Goal: Communication & Community: Share content

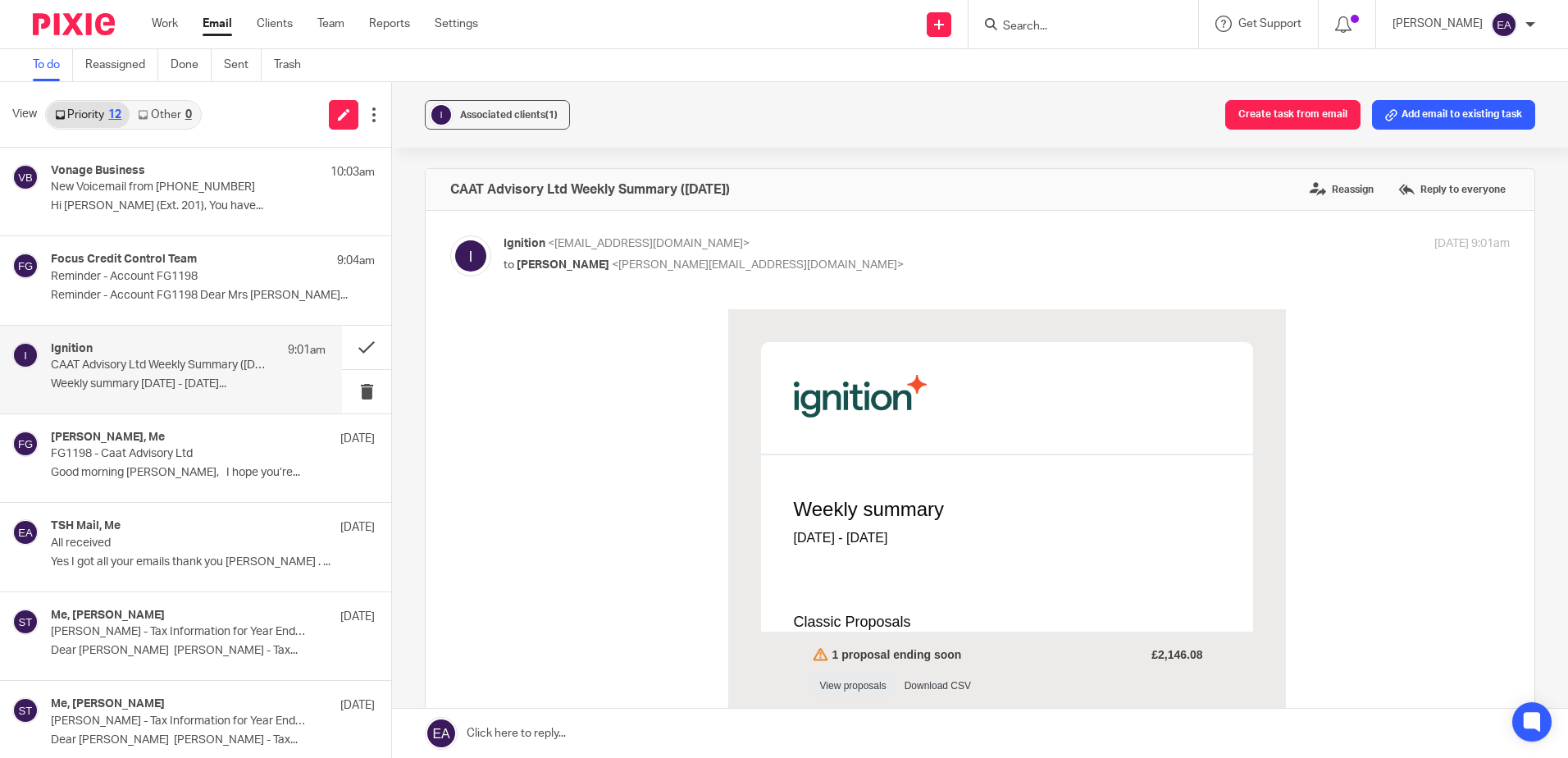
scroll to position [902, 0]
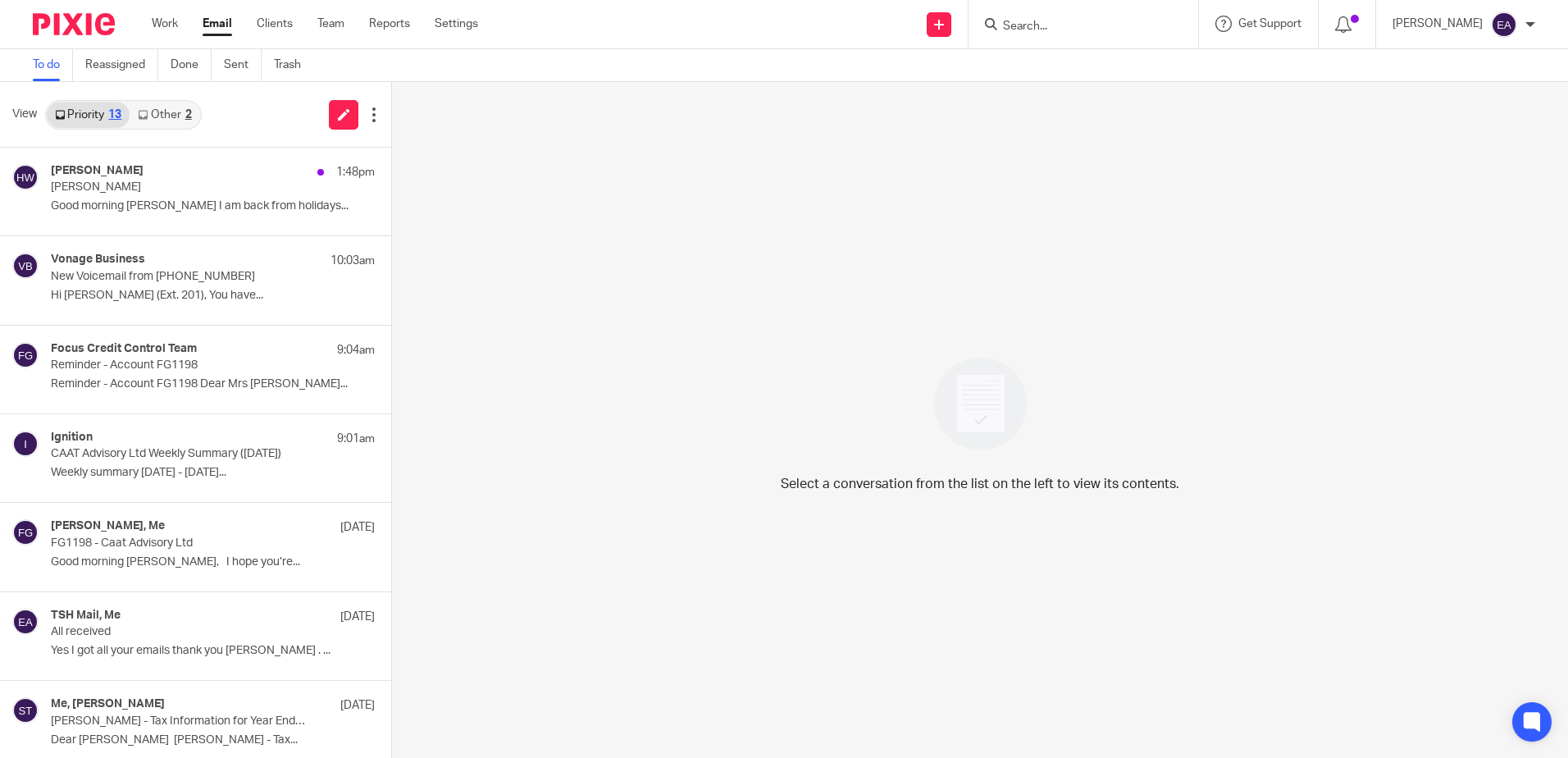
click at [157, 118] on link "Other 2" at bounding box center [164, 115] width 70 height 27
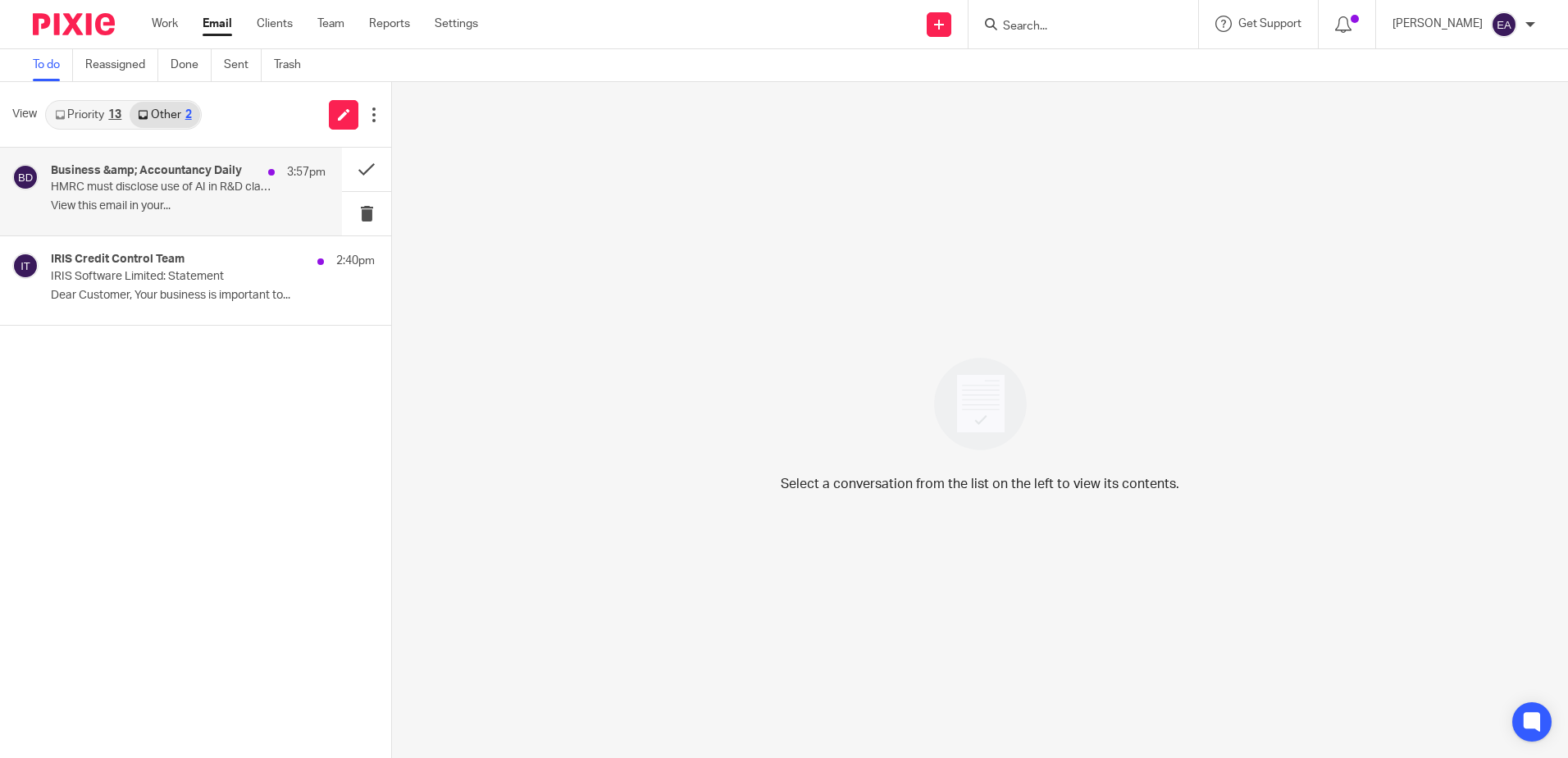
click at [170, 177] on h4 "Business &amp; Accountancy Daily" at bounding box center [146, 171] width 191 height 14
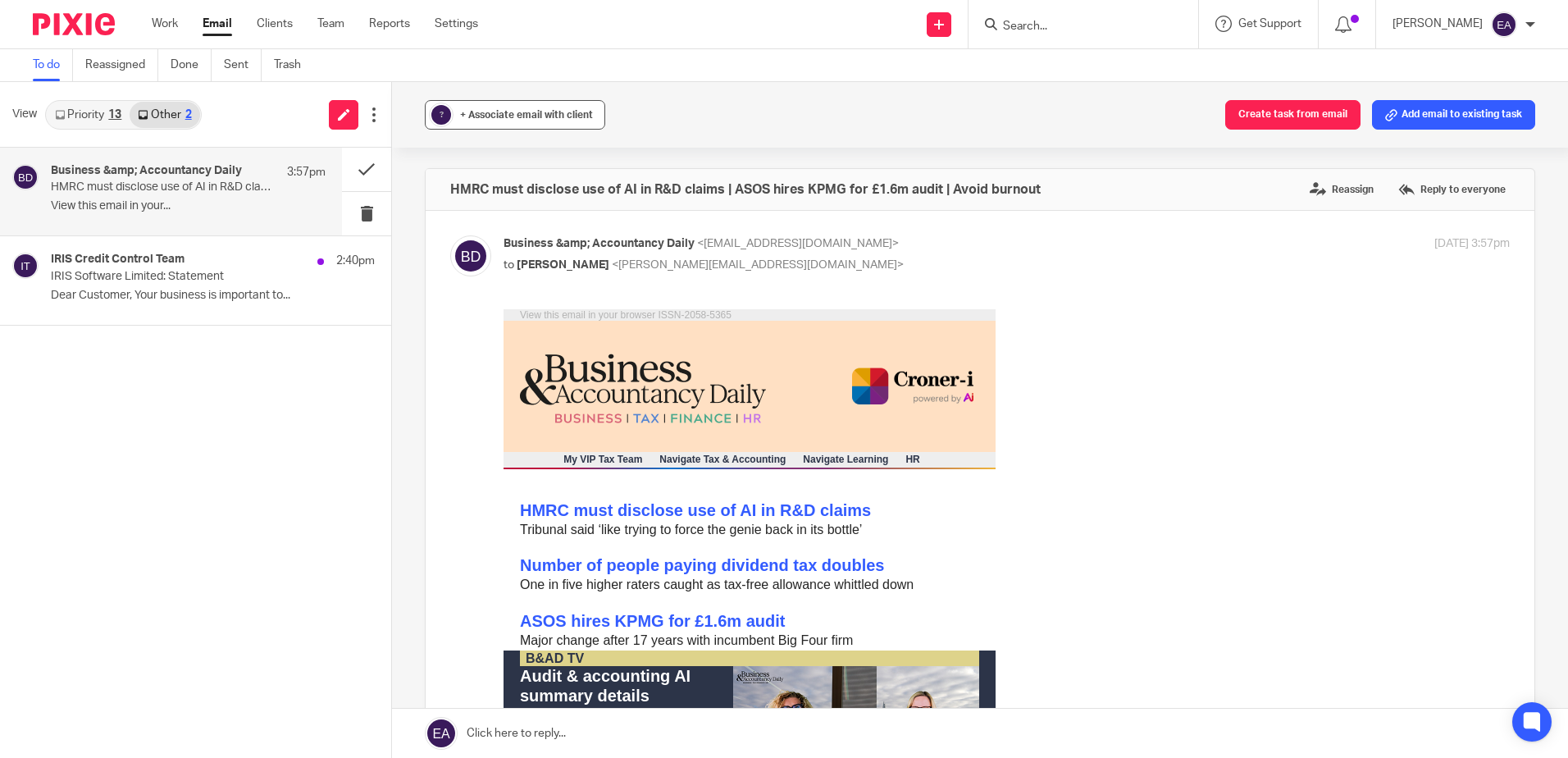
click at [513, 109] on div "+ Associate email with client" at bounding box center [526, 115] width 133 height 17
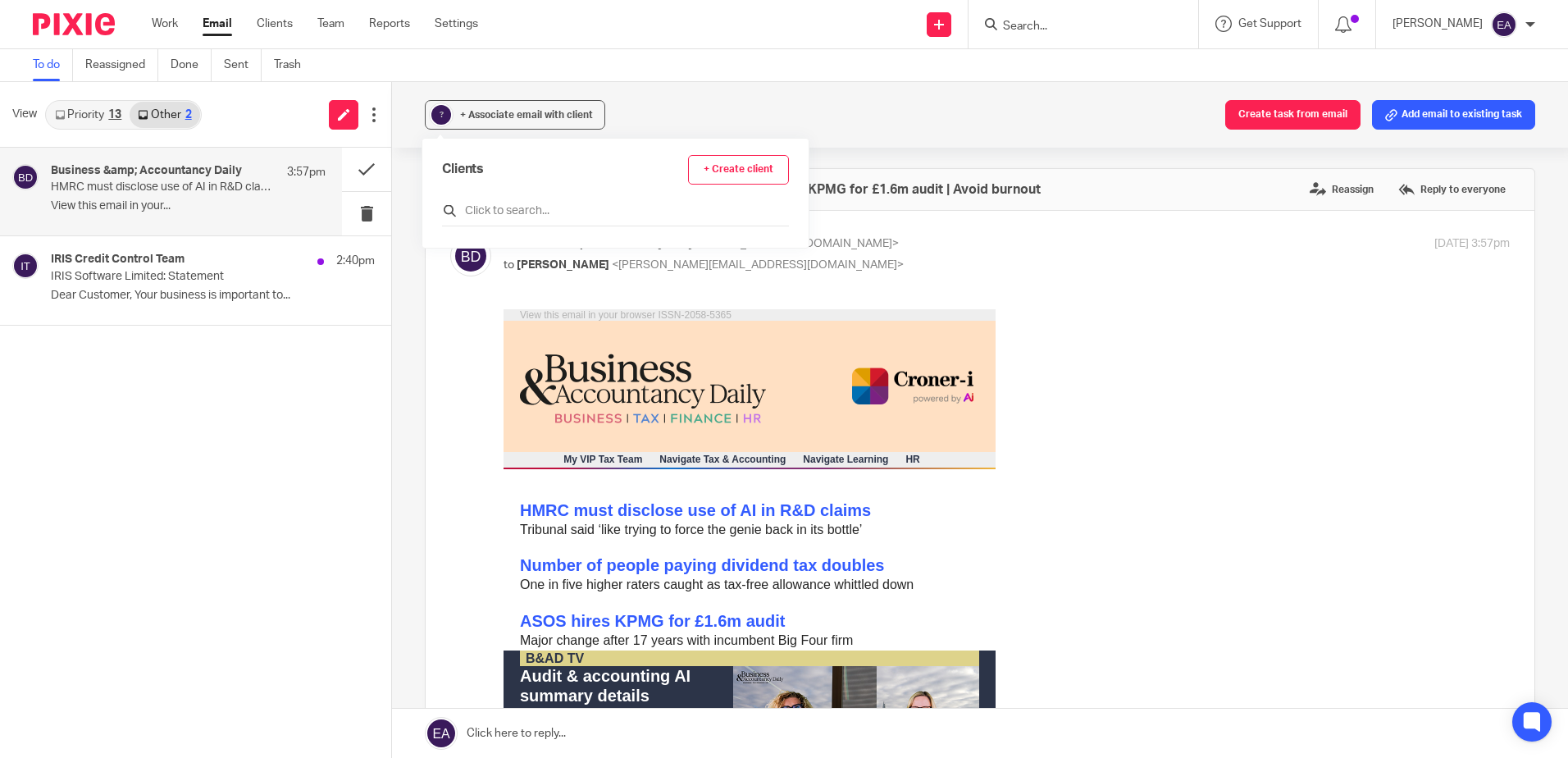
click at [520, 211] on input "text" at bounding box center [616, 211] width 347 height 17
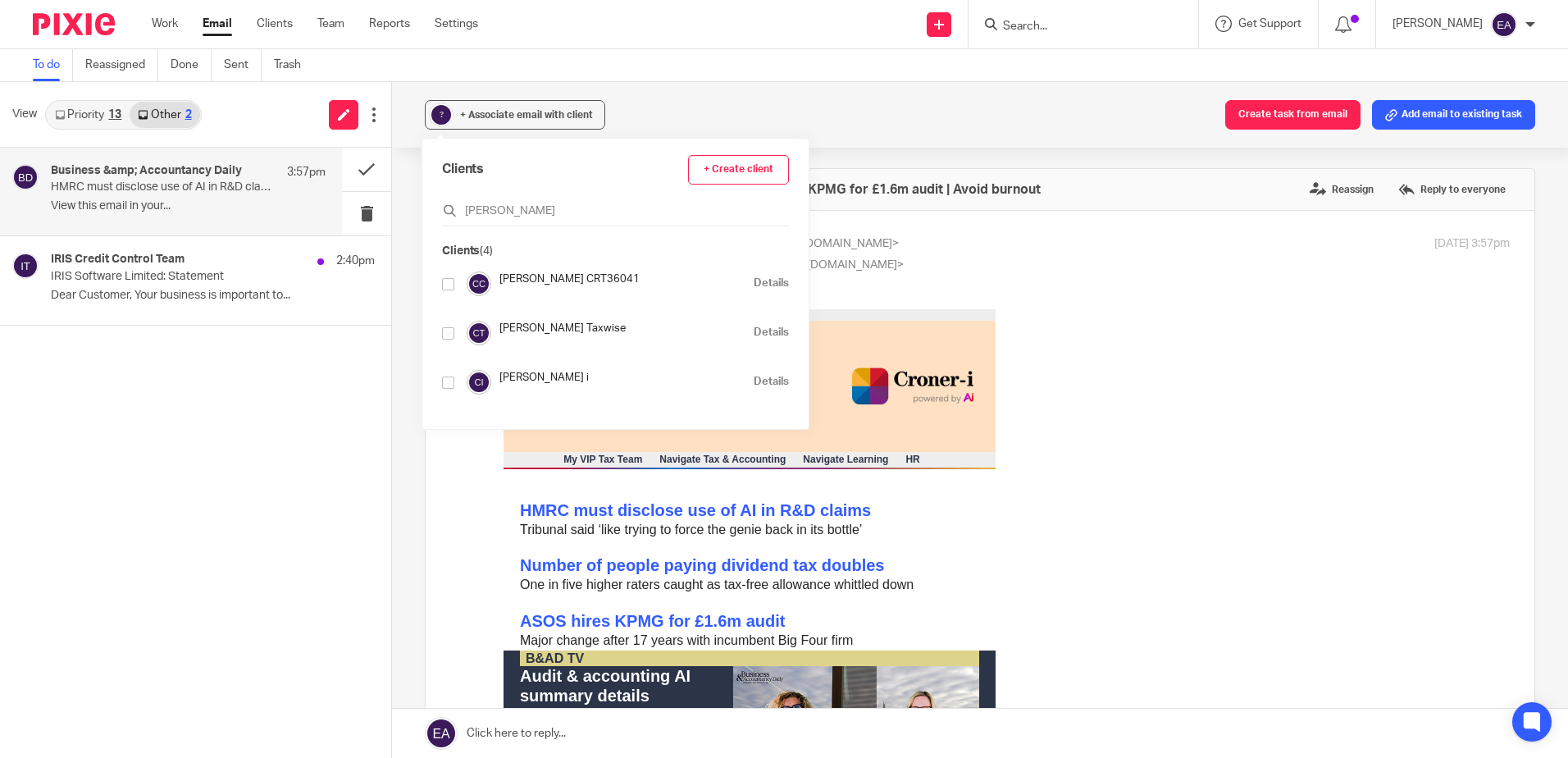
type input "croner"
click at [448, 383] on input "checkbox" at bounding box center [448, 383] width 12 height 12
checkbox input "true"
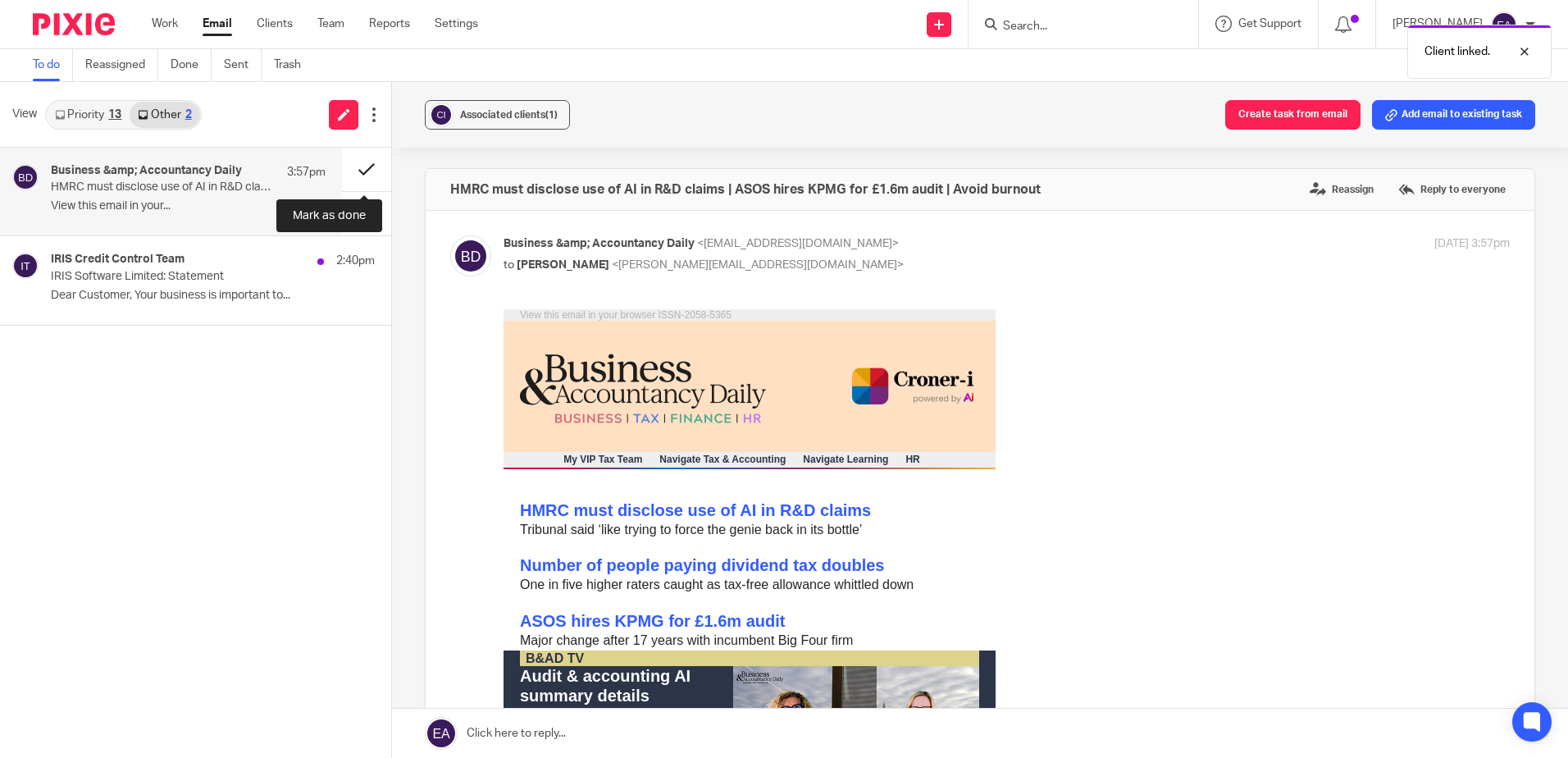
click at [363, 166] on button at bounding box center [367, 169] width 50 height 43
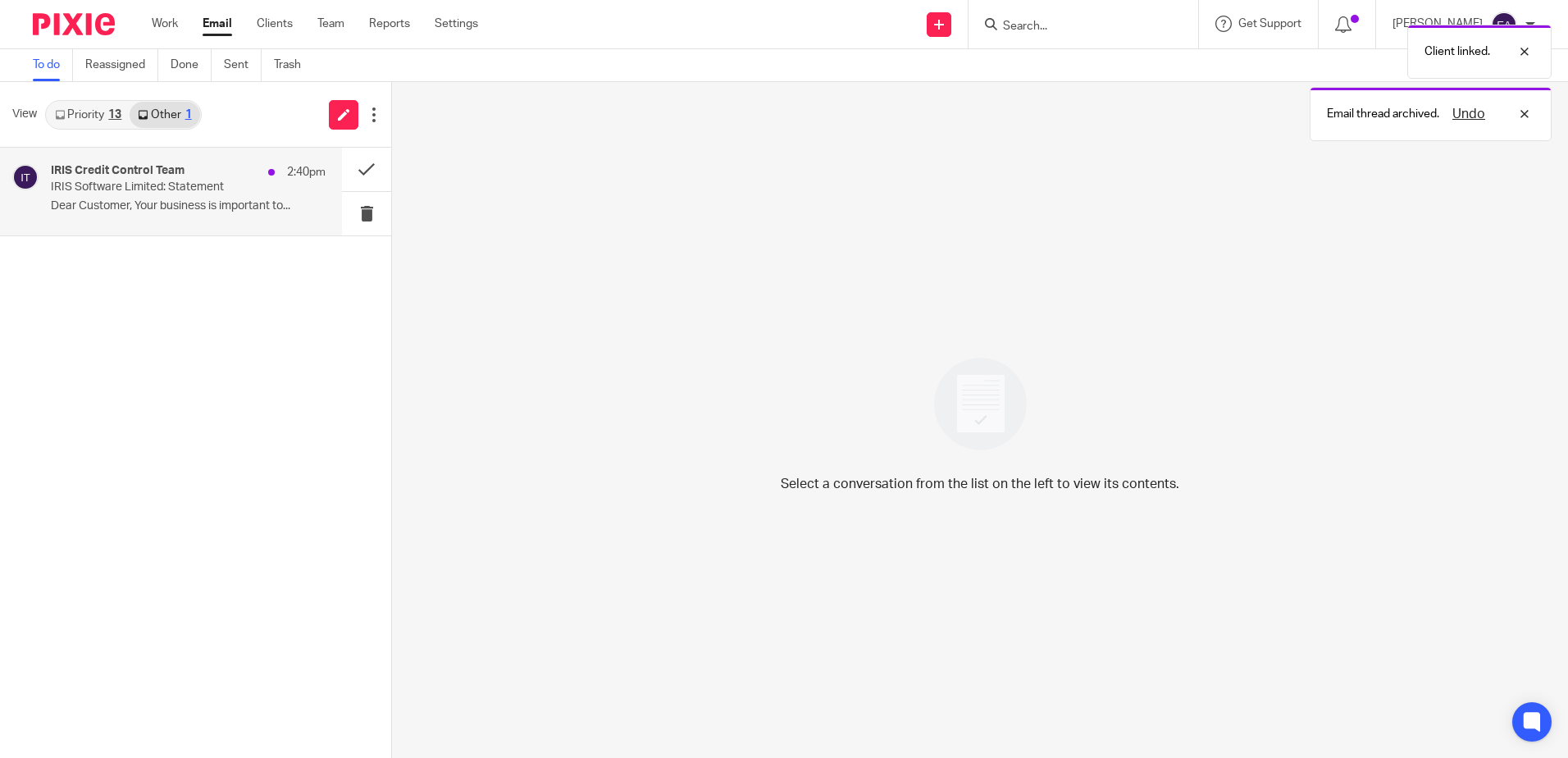
click at [157, 179] on div "IRIS Credit Control Team 2:40pm" at bounding box center [187, 172] width 275 height 17
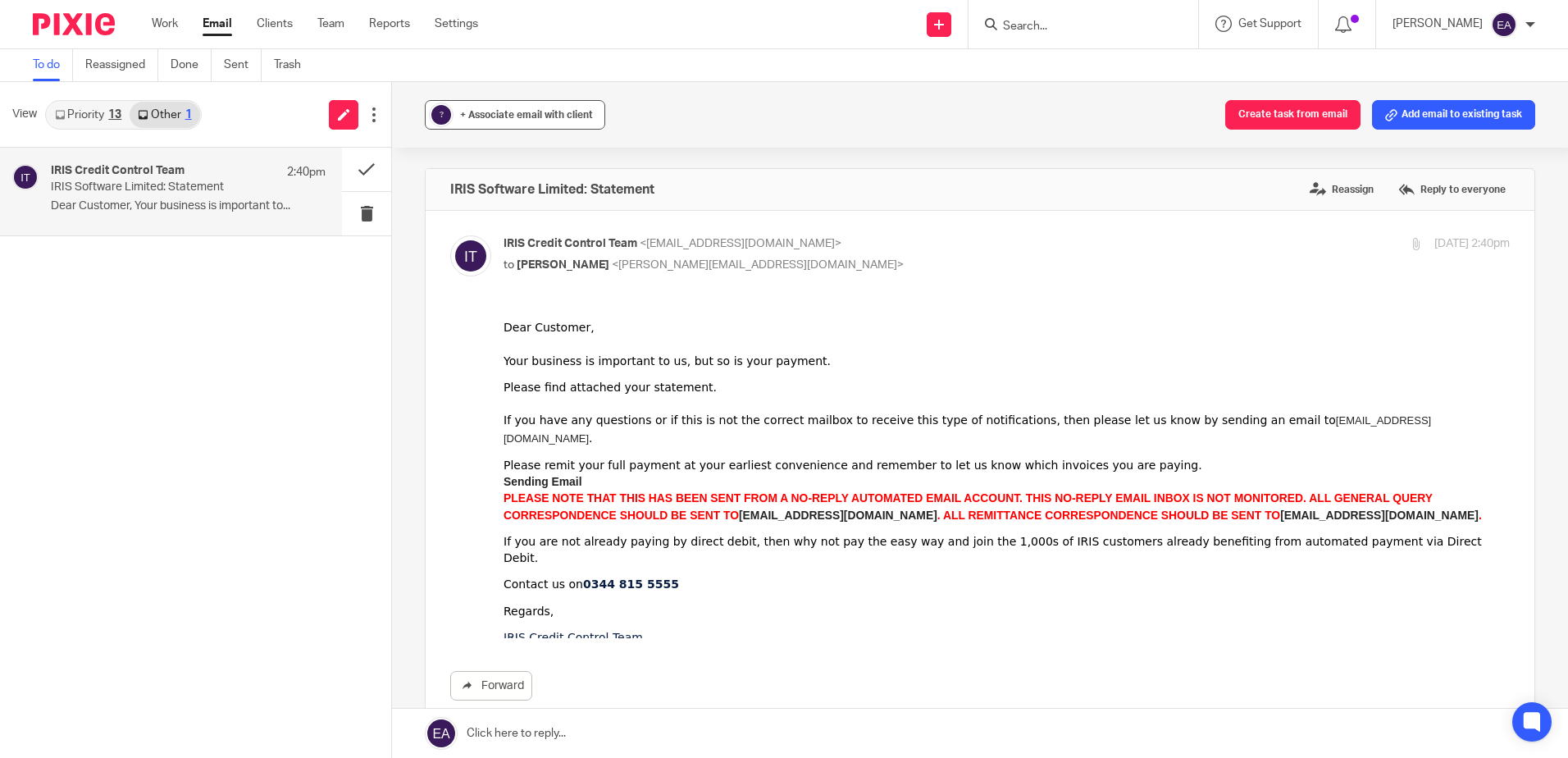
click at [505, 117] on span "+ Associate email with client" at bounding box center [526, 114] width 133 height 10
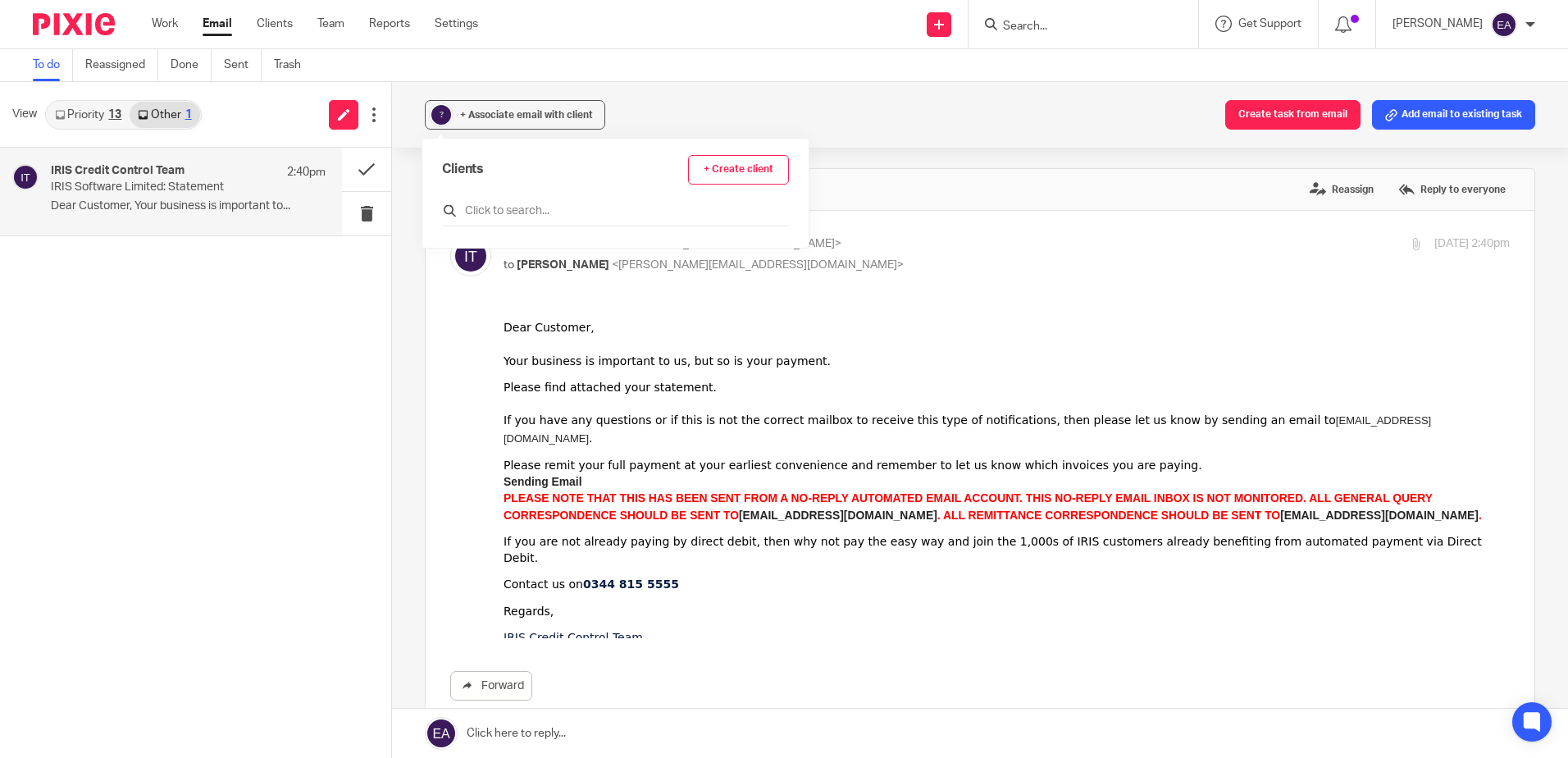
click at [515, 214] on input "text" at bounding box center [616, 211] width 347 height 17
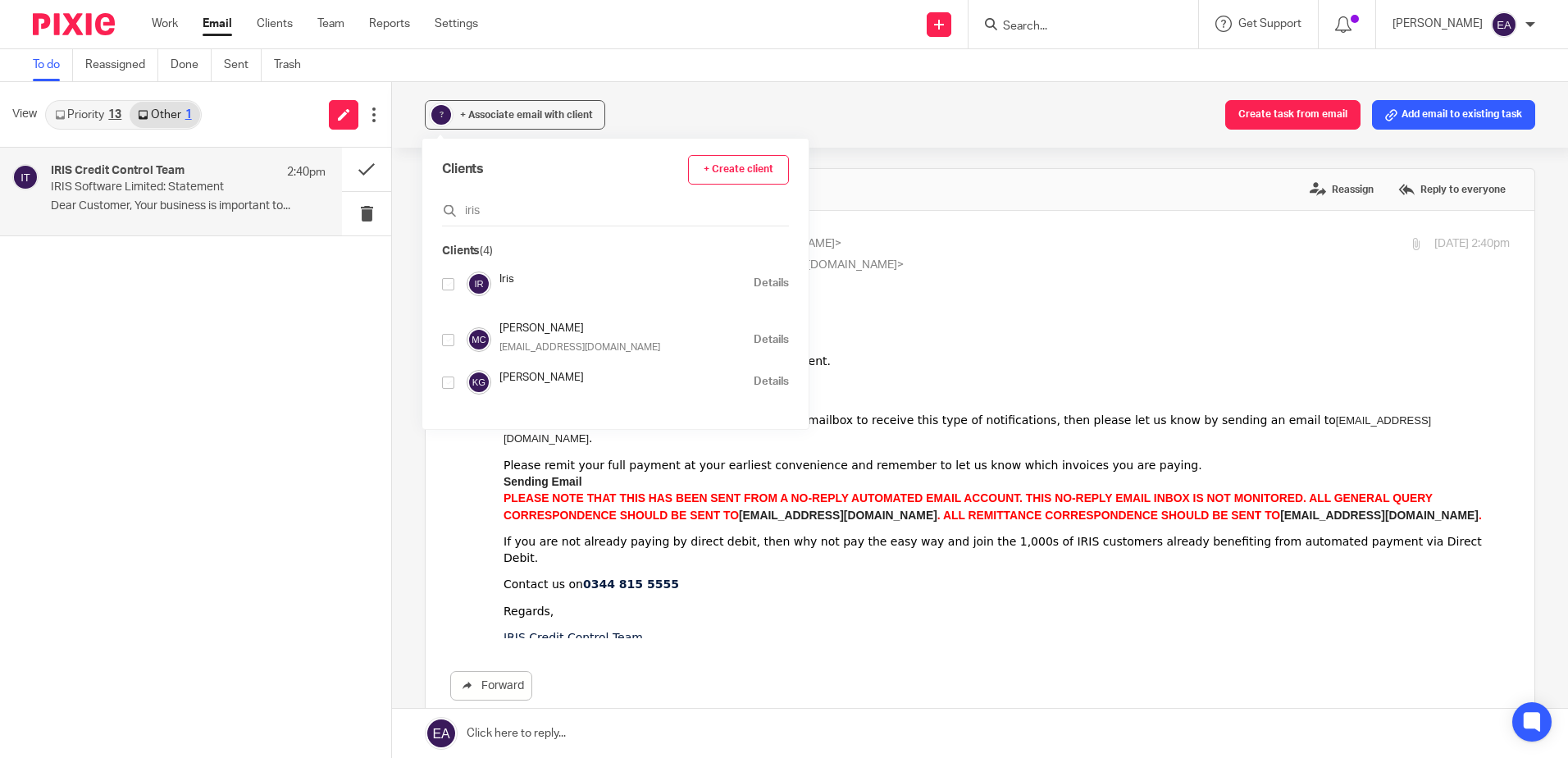
type input "iris"
click at [448, 282] on input "checkbox" at bounding box center [448, 284] width 12 height 12
checkbox input "true"
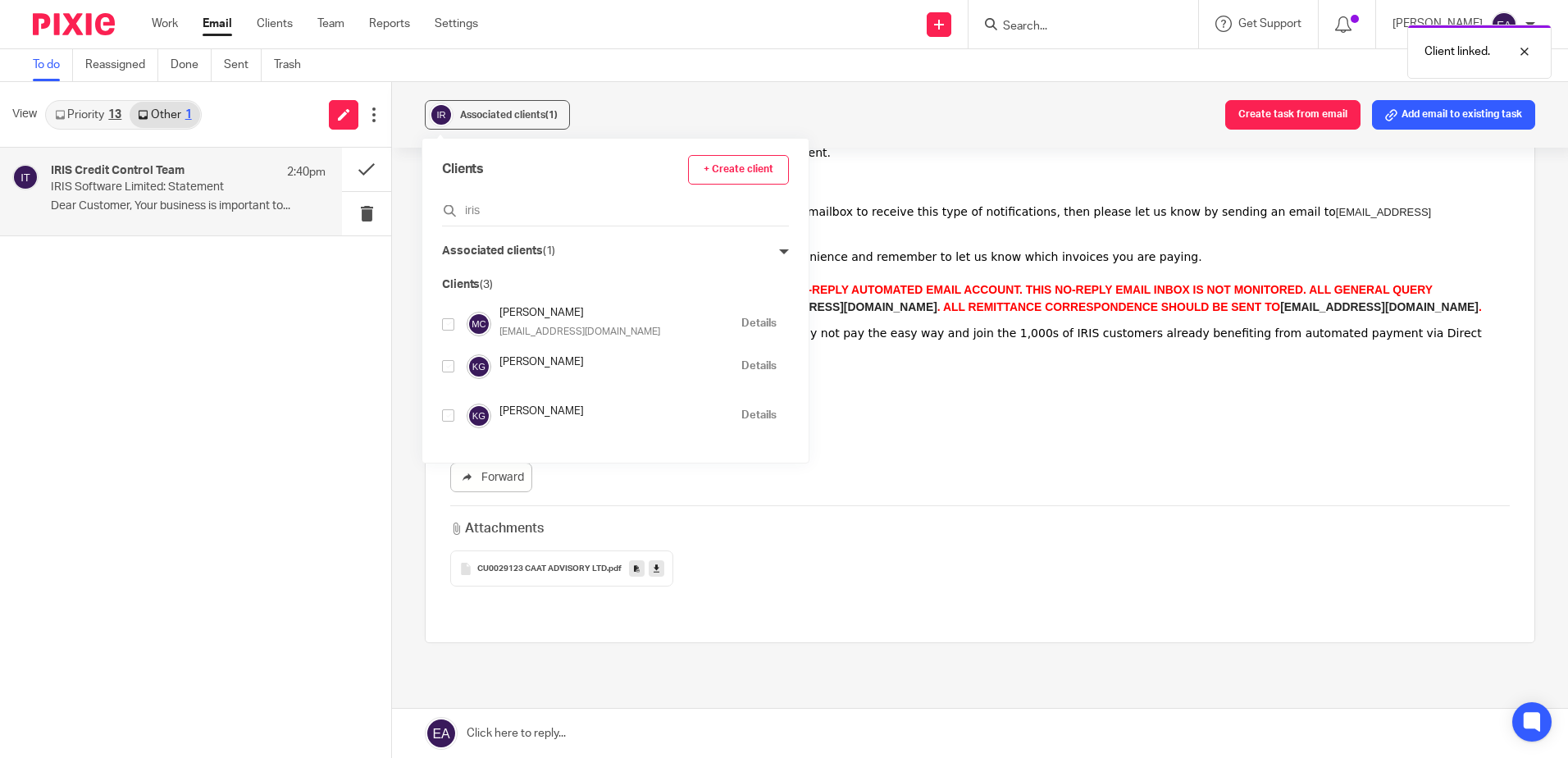
scroll to position [246, 0]
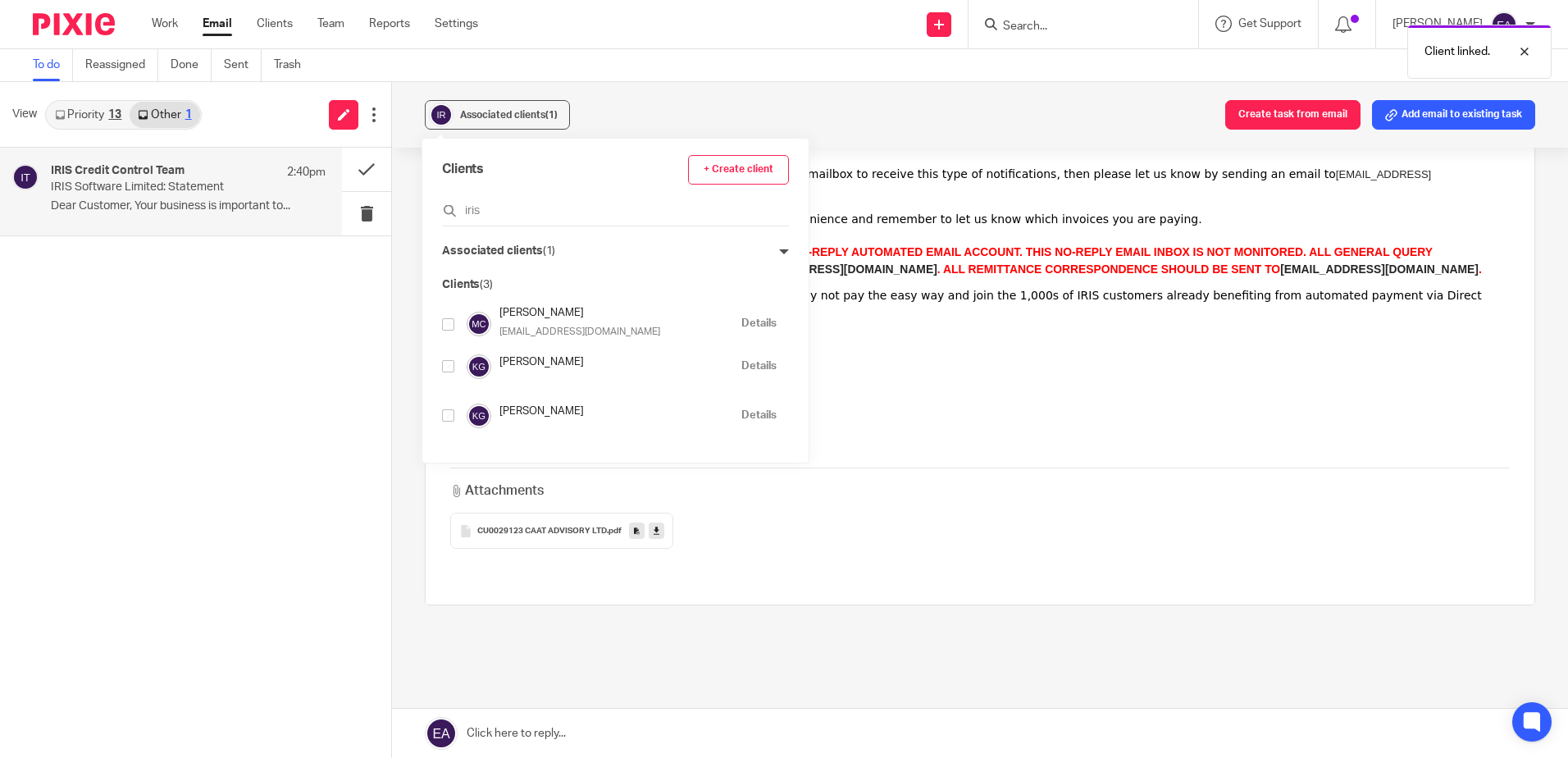
click at [656, 538] on link at bounding box center [656, 531] width 16 height 17
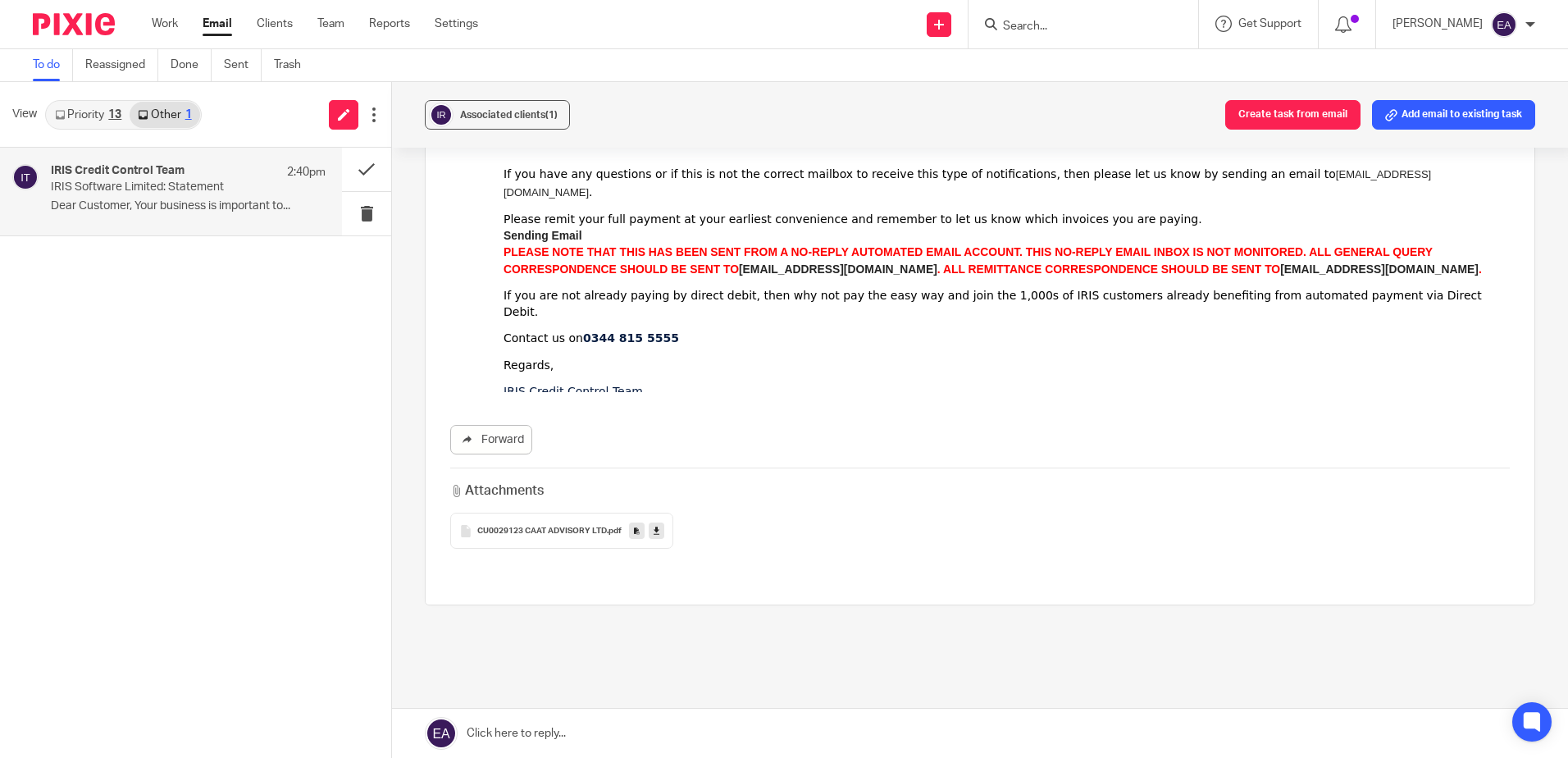
click at [1029, 21] on input "Search" at bounding box center [1075, 27] width 148 height 15
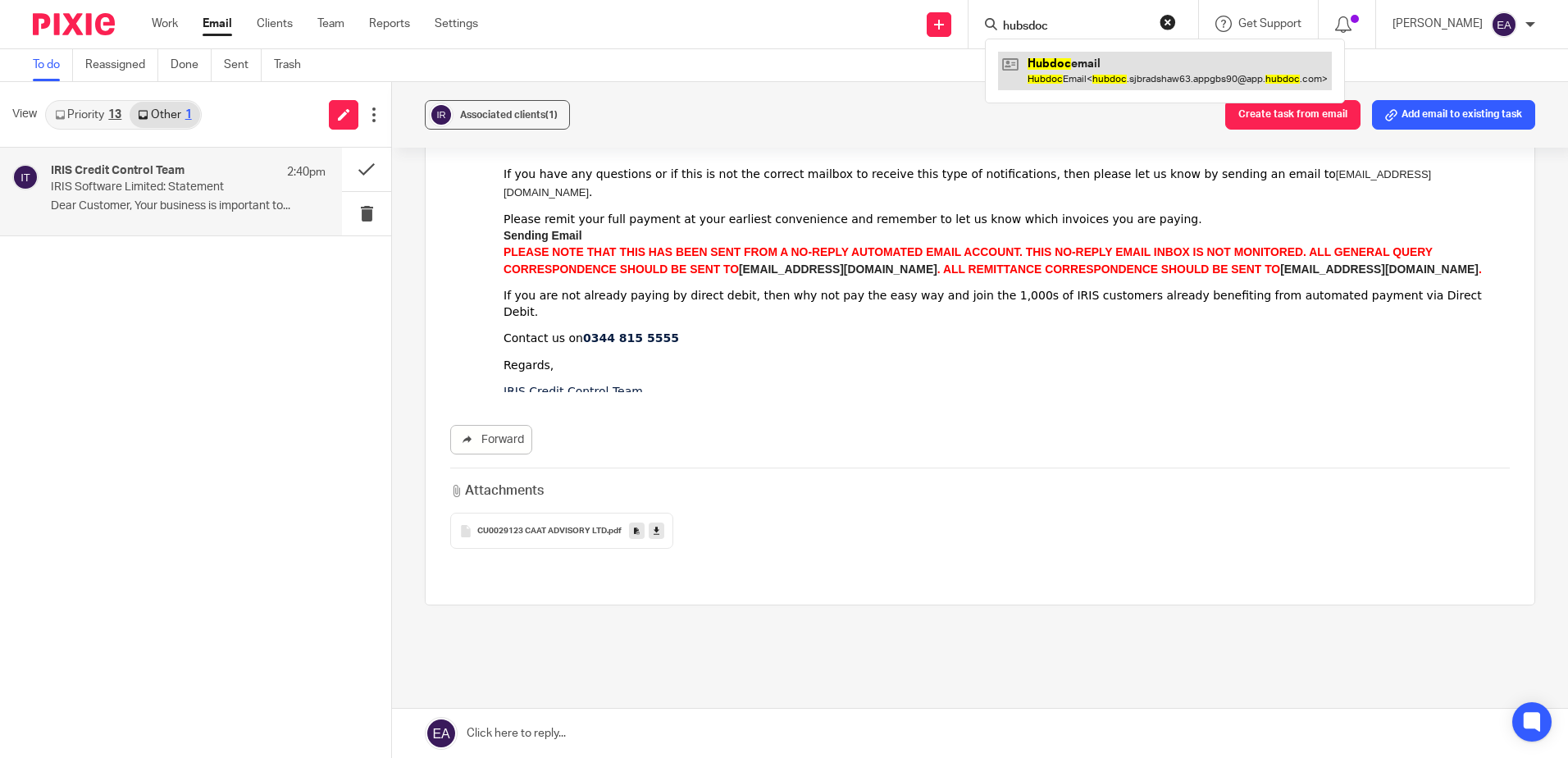
type input "hubsdoc"
click at [1058, 58] on link at bounding box center [1164, 70] width 333 height 38
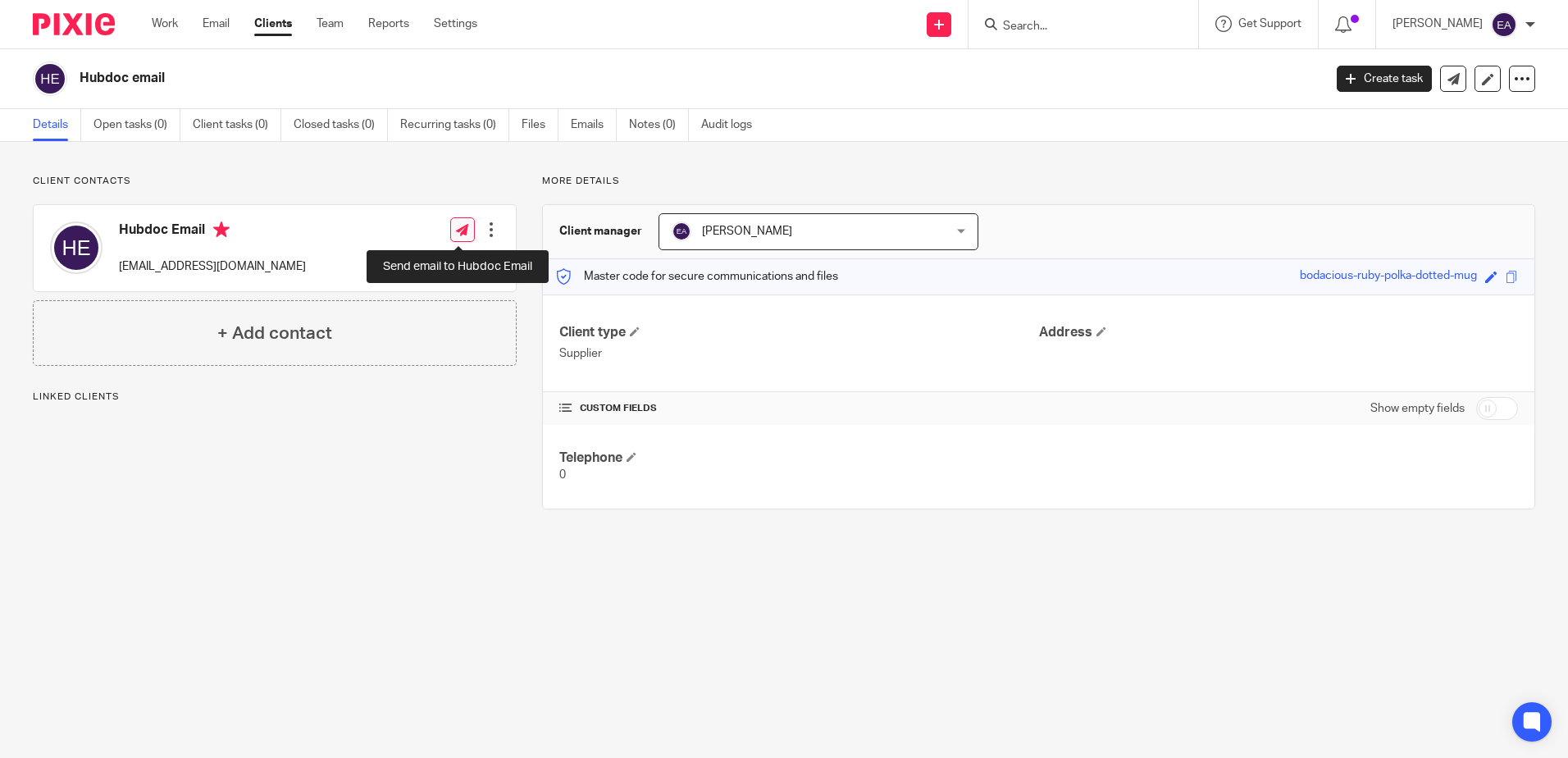
click at [464, 226] on icon at bounding box center [462, 230] width 12 height 12
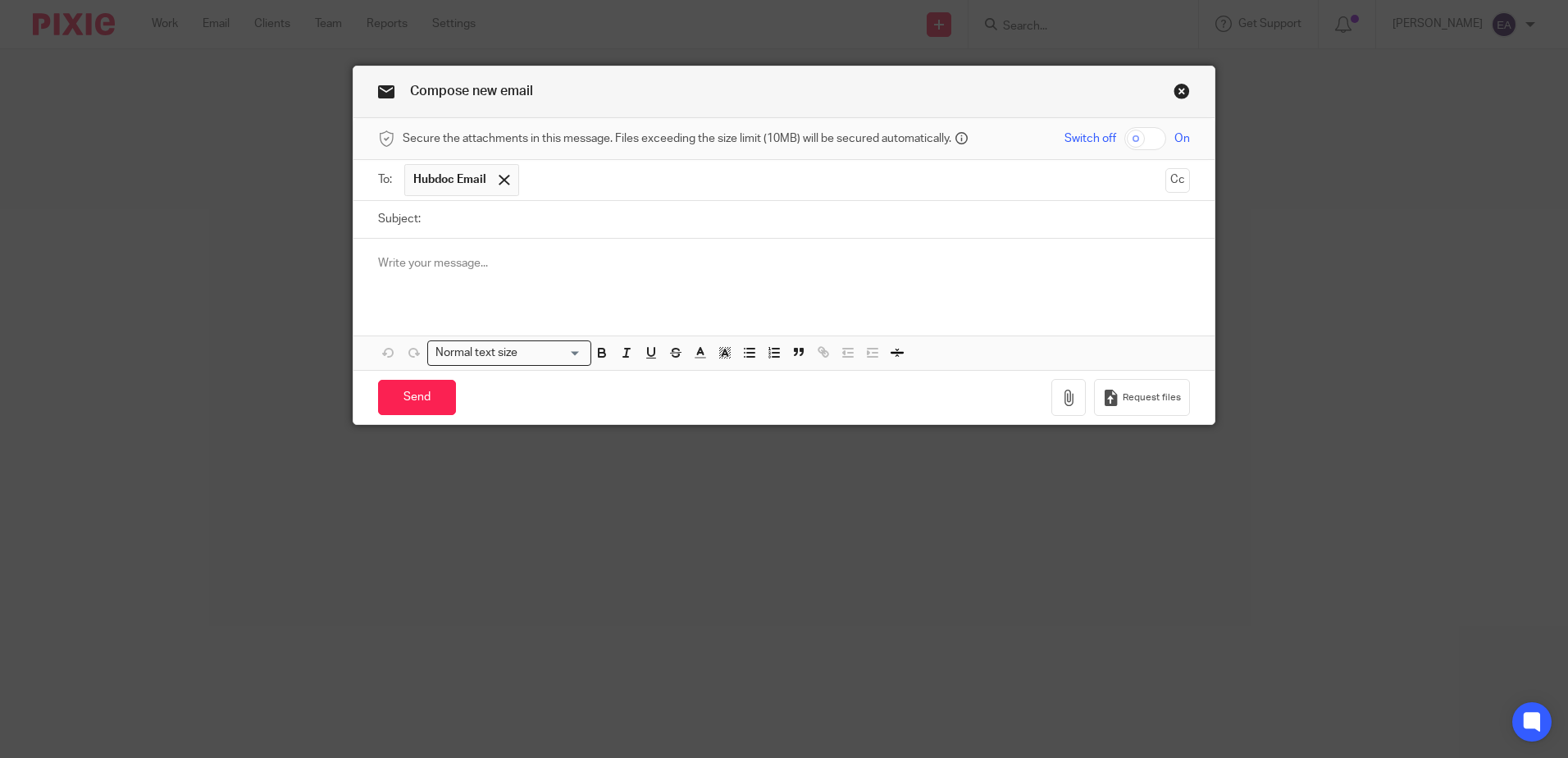
click at [466, 221] on input "Subject:" at bounding box center [809, 219] width 761 height 37
drag, startPoint x: 593, startPoint y: 214, endPoint x: 419, endPoint y: 211, distance: 174.0
click at [419, 211] on div "Subject: August 25 Iris Statement" at bounding box center [784, 219] width 812 height 37
type input "August 25 Iris Statement"
click at [1062, 399] on icon "button" at bounding box center [1068, 397] width 17 height 17
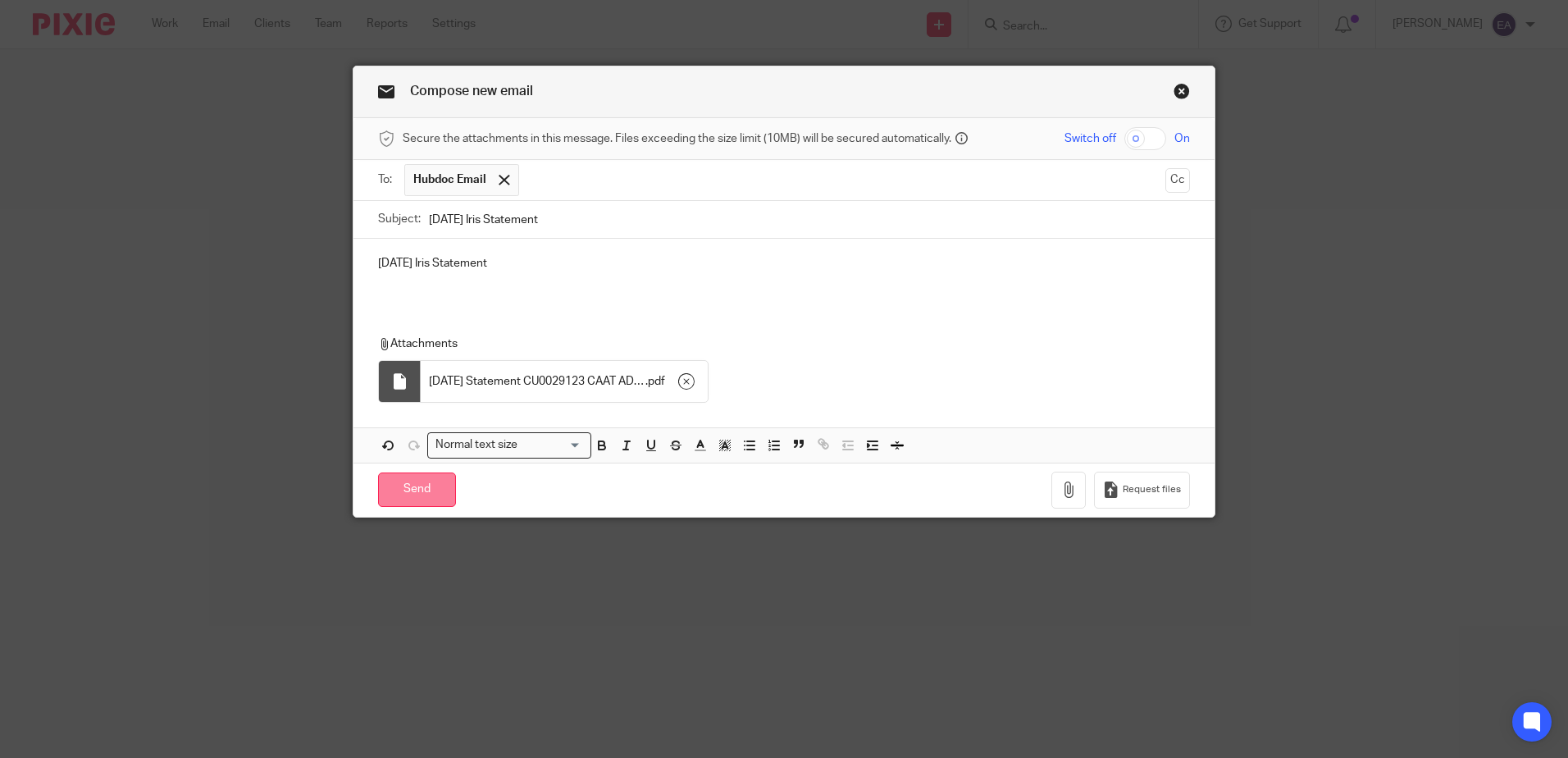
click at [422, 487] on input "Send" at bounding box center [417, 490] width 78 height 35
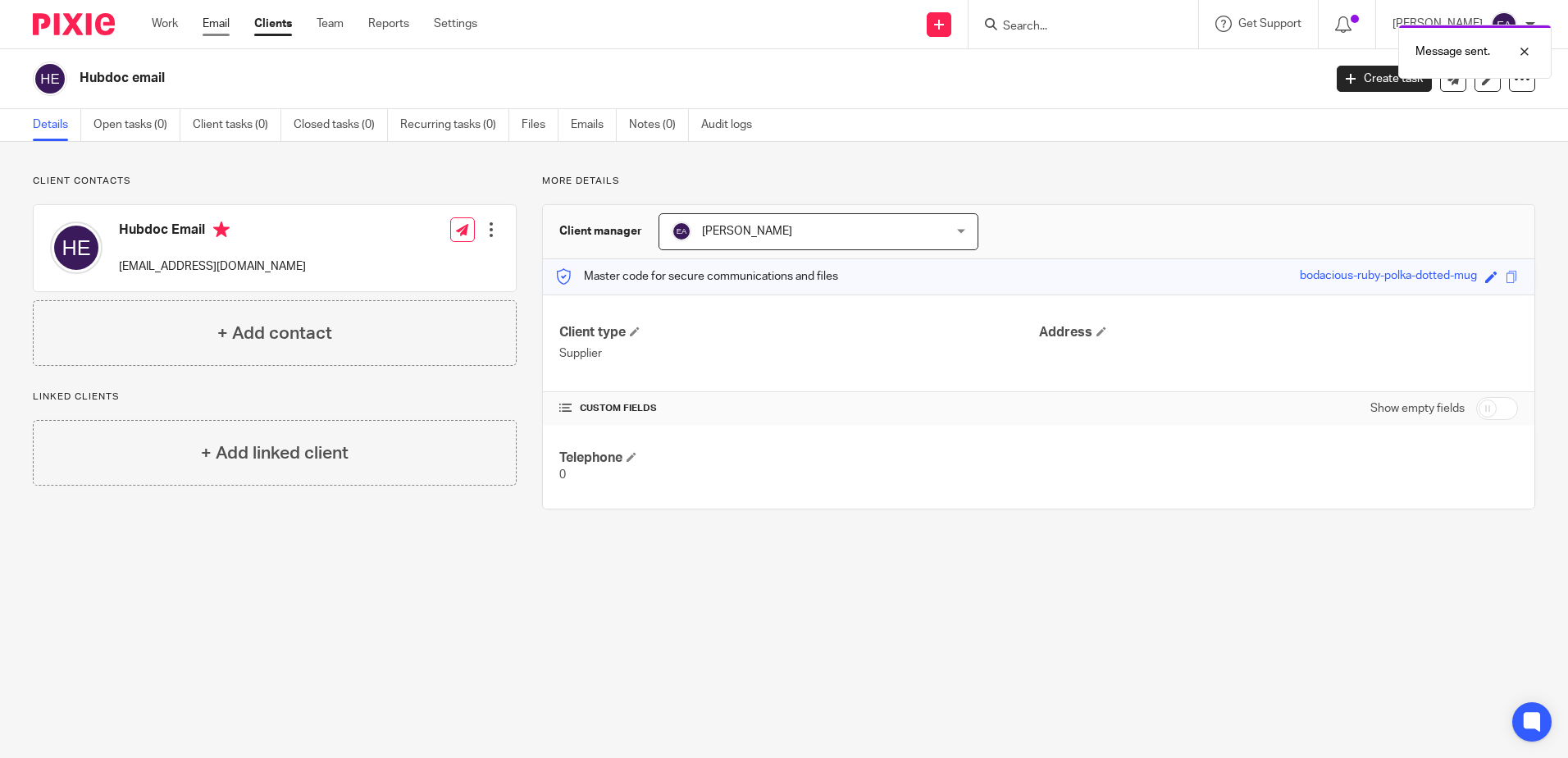
click at [210, 23] on link "Email" at bounding box center [216, 24] width 27 height 17
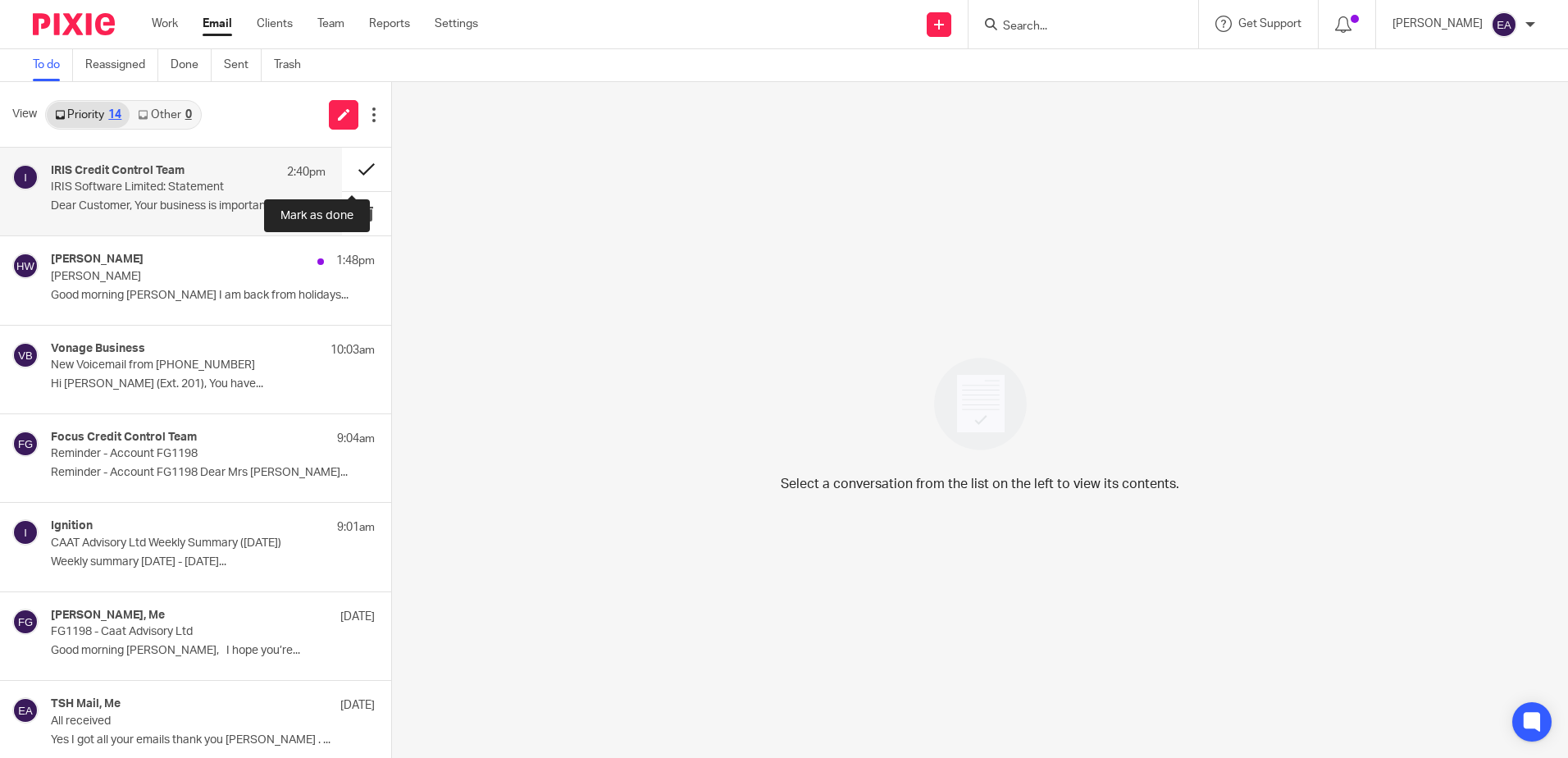
click at [355, 164] on button at bounding box center [367, 169] width 50 height 43
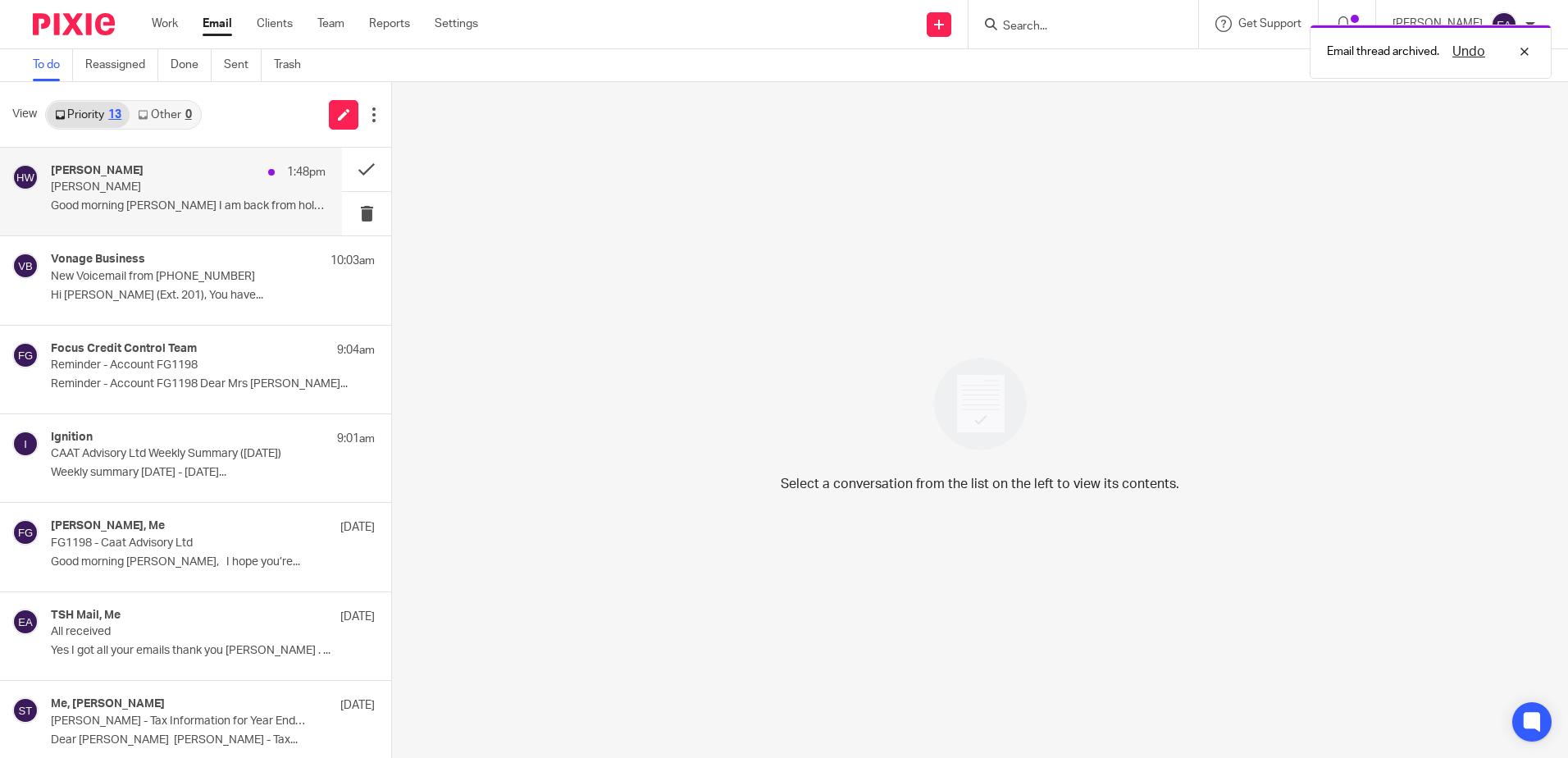
click at [214, 211] on p "Good morning Rodgie I am back from holidays..." at bounding box center [187, 206] width 275 height 14
